Goal: Information Seeking & Learning: Learn about a topic

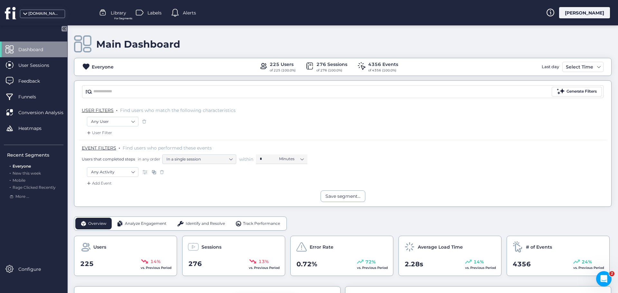
scroll to position [64, 0]
click at [575, 70] on div "Select Time" at bounding box center [579, 67] width 31 height 8
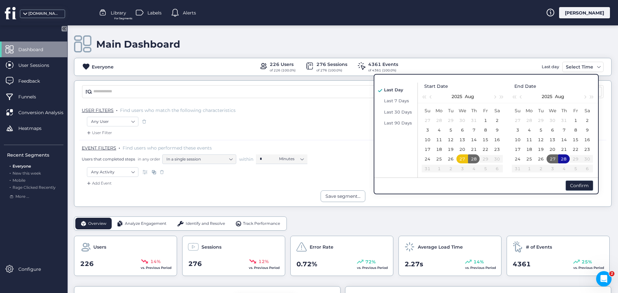
click at [472, 44] on div "Main Dashboard" at bounding box center [342, 44] width 537 height 18
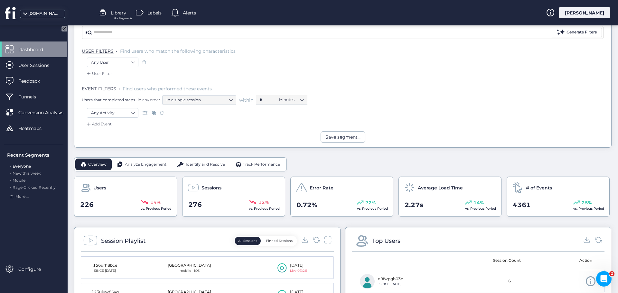
scroll to position [161, 0]
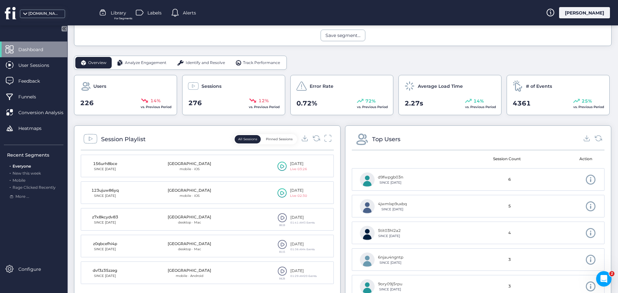
click at [148, 61] on span "Analyze Engagement" at bounding box center [146, 63] width 42 height 6
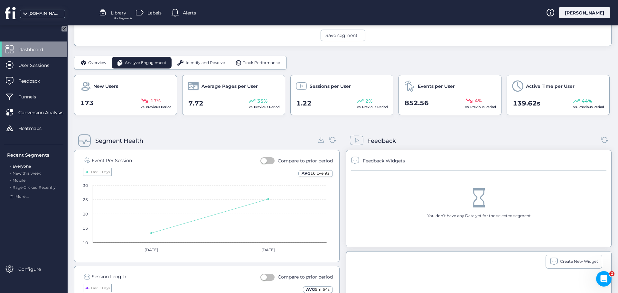
click at [209, 59] on div "Identify and Resolve" at bounding box center [201, 63] width 59 height 12
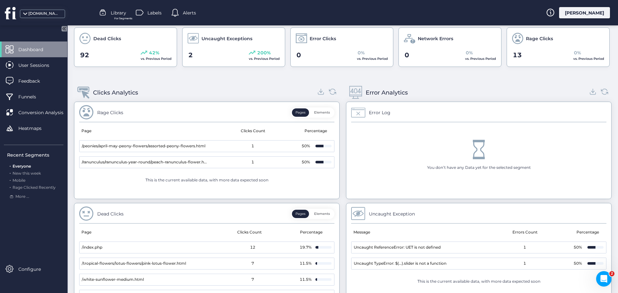
scroll to position [147, 0]
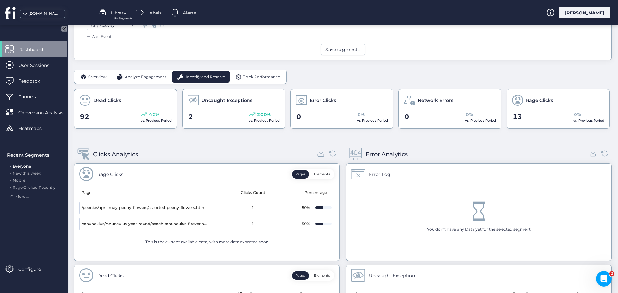
click at [317, 153] on icon at bounding box center [321, 153] width 9 height 9
click at [589, 154] on icon at bounding box center [593, 153] width 9 height 9
click at [270, 77] on span "Track Performance" at bounding box center [261, 77] width 37 height 6
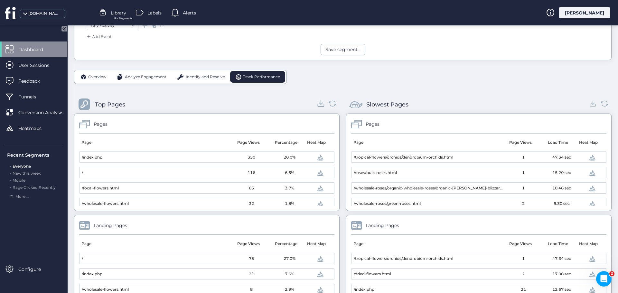
click at [319, 104] on icon at bounding box center [321, 104] width 4 height 2
click at [597, 89] on div "Overview Analyze Engagement Identify and Resolve Track Performance Top Pages Pa…" at bounding box center [342, 245] width 537 height 350
click at [589, 104] on icon at bounding box center [593, 103] width 9 height 9
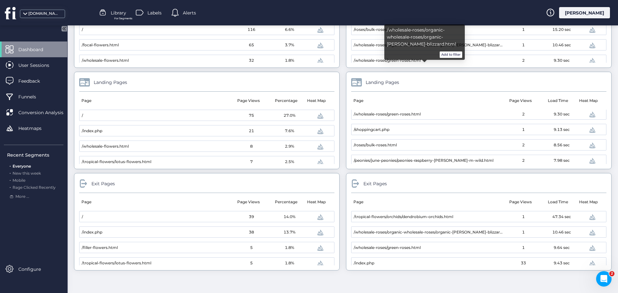
scroll to position [100, 0]
